Goal: Task Accomplishment & Management: Use online tool/utility

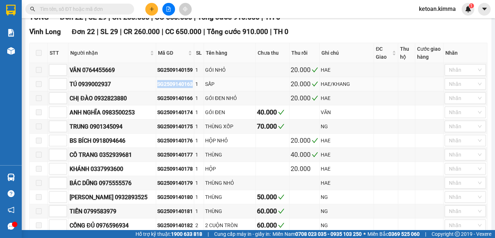
scroll to position [145, 0]
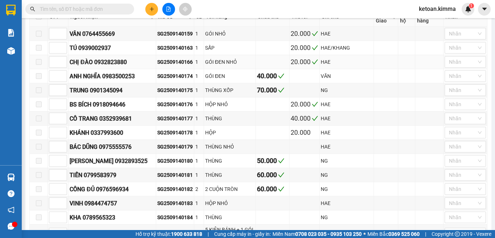
click at [185, 66] on div "SG2509140166" at bounding box center [175, 62] width 36 height 8
copy div "SG2509140166"
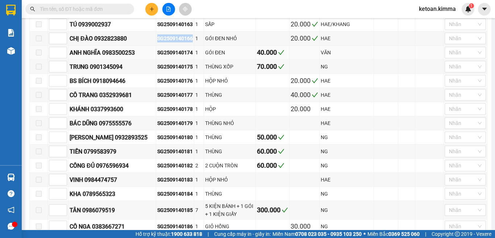
scroll to position [181, 0]
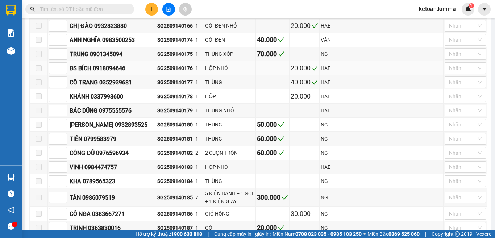
click at [174, 72] on div "SG2509140176" at bounding box center [175, 68] width 36 height 8
copy div "SG2509140176"
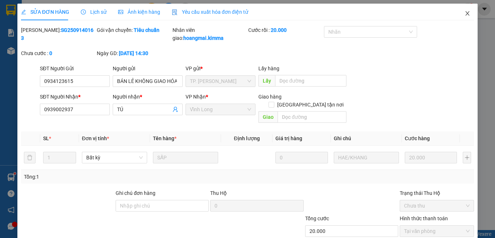
drag, startPoint x: 463, startPoint y: 11, endPoint x: 459, endPoint y: 12, distance: 4.1
click at [465, 12] on icon "close" at bounding box center [468, 14] width 6 height 6
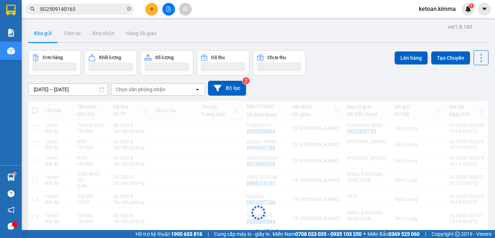
click at [64, 7] on input "SG2509140163" at bounding box center [83, 9] width 86 height 8
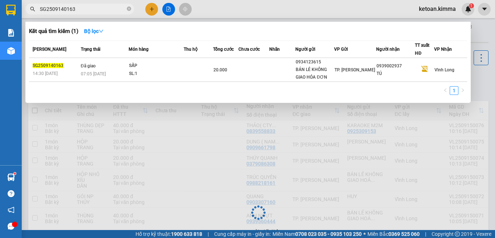
click at [64, 7] on input "SG2509140163" at bounding box center [83, 9] width 86 height 8
paste input "6"
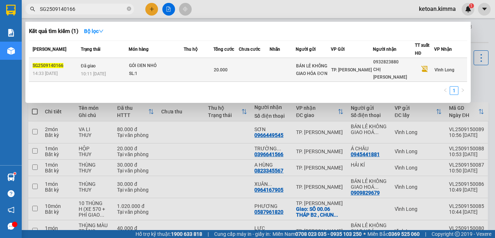
type input "SG2509140166"
click at [115, 65] on td "Đã giao 10:11 - 15/09" at bounding box center [104, 70] width 50 height 24
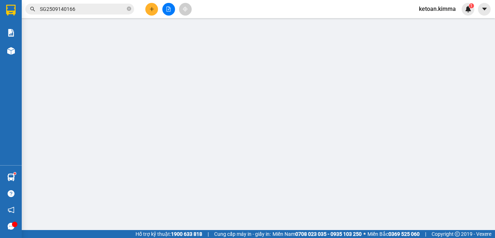
type input "BÁN LẺ KHÔNG GIAO HÓA ĐƠN"
type input "0932823880"
type input "CHỊ ĐÀO"
type input "20.000"
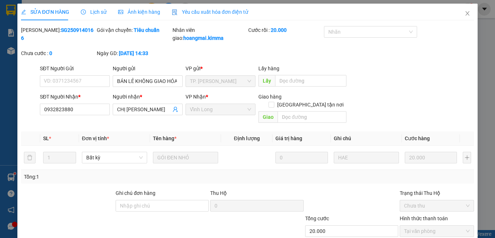
click at [232, 9] on span "Yêu cầu xuất hóa đơn điện tử" at bounding box center [210, 12] width 77 height 6
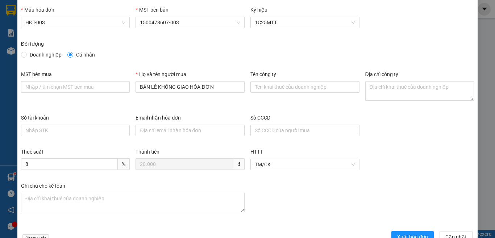
scroll to position [41, 0]
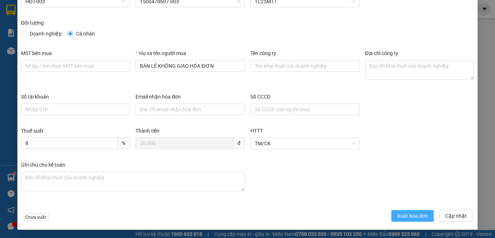
click at [397, 214] on span "Xuất hóa đơn" at bounding box center [412, 216] width 31 height 8
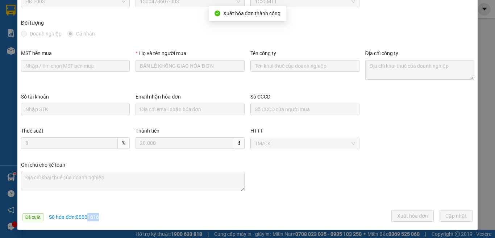
drag, startPoint x: 87, startPoint y: 217, endPoint x: 108, endPoint y: 217, distance: 21.4
click at [108, 217] on div "Đã xuất · Số hóa đơn: 00001616 Xuất hóa đơn Cập nhật" at bounding box center [248, 217] width 456 height 14
copy span "1616"
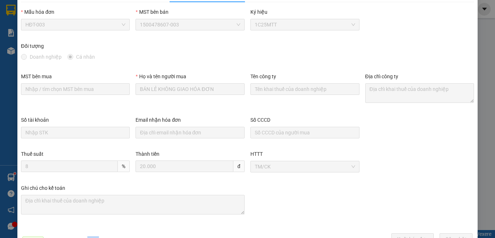
scroll to position [0, 0]
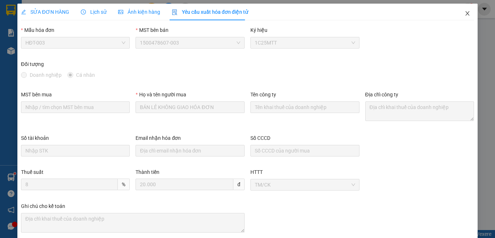
click at [466, 13] on icon "close" at bounding box center [468, 13] width 4 height 4
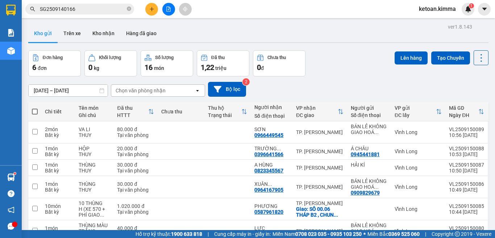
click at [57, 10] on input "SG2509140166" at bounding box center [83, 9] width 86 height 8
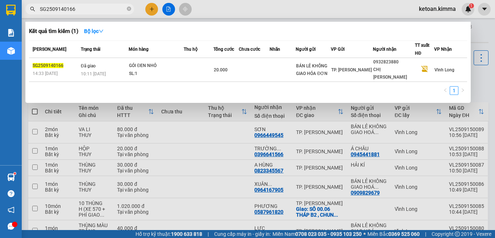
click at [57, 10] on input "SG2509140166" at bounding box center [83, 9] width 86 height 8
paste input "7"
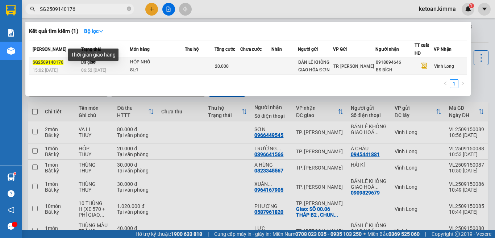
type input "SG2509140176"
click at [94, 71] on span "06:52 - 15/09" at bounding box center [93, 70] width 25 height 5
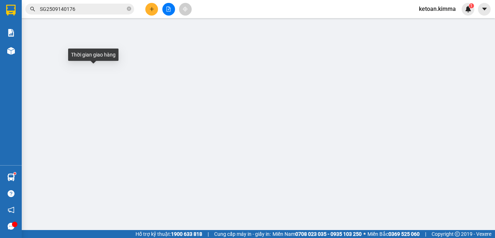
type input "BÁN LẺ KHÔNG GIAO HÓA ĐƠN"
type input "0918094646"
type input "BS BÍCH"
type input "NHI G"
type input "20.000"
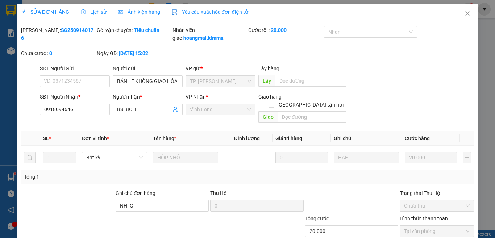
click at [190, 15] on div "Yêu cầu xuất hóa đơn điện tử" at bounding box center [210, 12] width 77 height 8
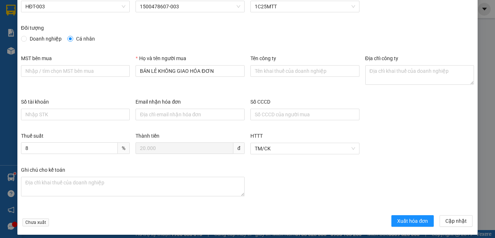
scroll to position [41, 0]
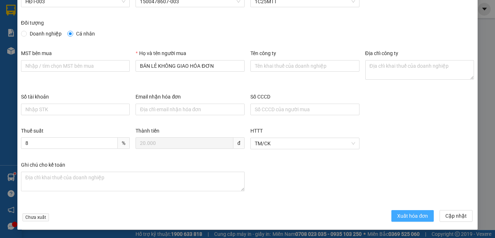
click at [397, 217] on span "Xuất hóa đơn" at bounding box center [412, 216] width 31 height 8
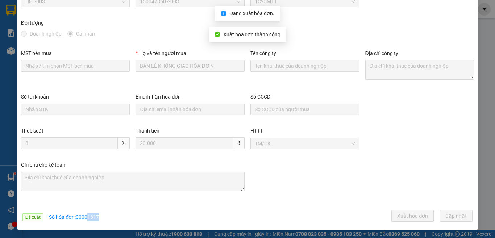
drag, startPoint x: 86, startPoint y: 218, endPoint x: 95, endPoint y: 211, distance: 10.4
click at [109, 217] on div "Đã xuất · Số hóa đơn: 00001617 Xuất hóa đơn Cập nhật" at bounding box center [248, 217] width 456 height 14
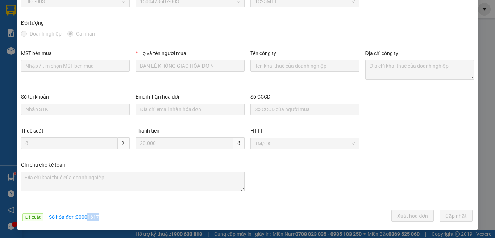
copy span "1617"
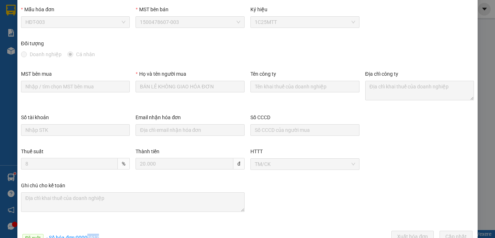
scroll to position [0, 0]
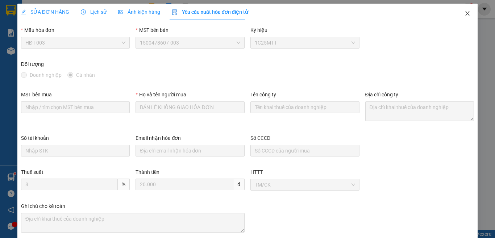
click at [465, 15] on icon "close" at bounding box center [468, 14] width 6 height 6
